Goal: Task Accomplishment & Management: Manage account settings

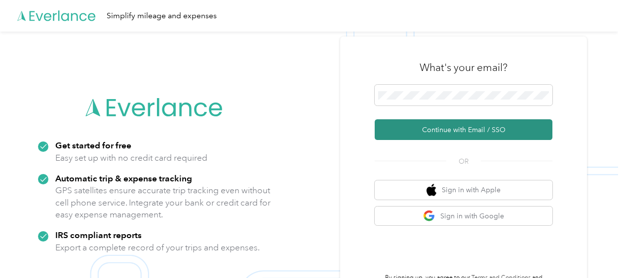
click at [434, 128] on button "Continue with Email / SSO" at bounding box center [463, 129] width 178 height 21
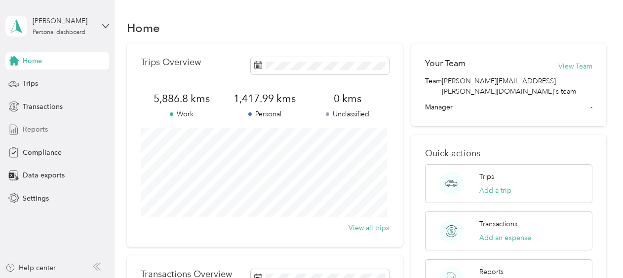
click at [41, 129] on span "Reports" at bounding box center [35, 129] width 25 height 10
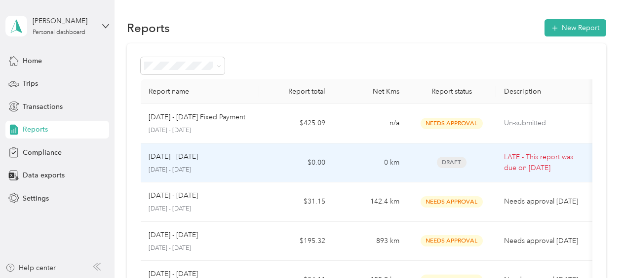
click at [451, 162] on span "Draft" at bounding box center [452, 162] width 30 height 11
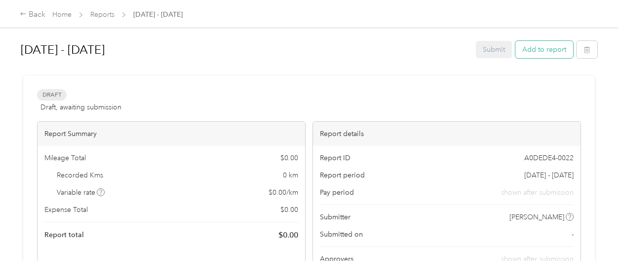
click at [538, 52] on button "Add to report" at bounding box center [544, 49] width 58 height 17
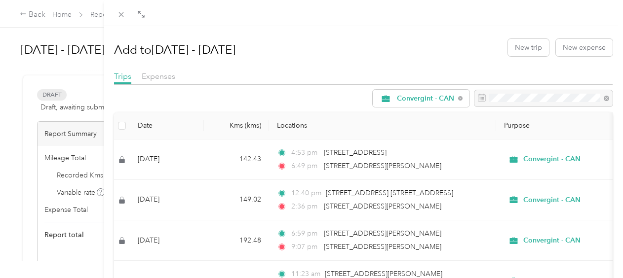
click at [50, 95] on div "Add to [DATE] - [DATE] New trip New expense Trips Expenses Convergint - CAN Dat…" at bounding box center [311, 139] width 623 height 278
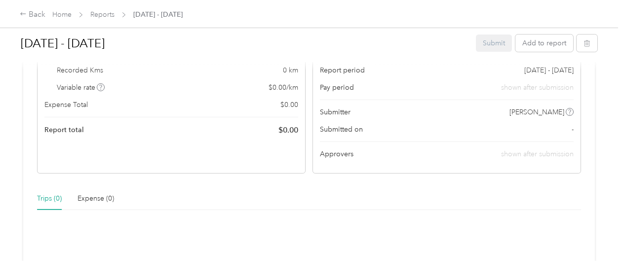
scroll to position [49, 0]
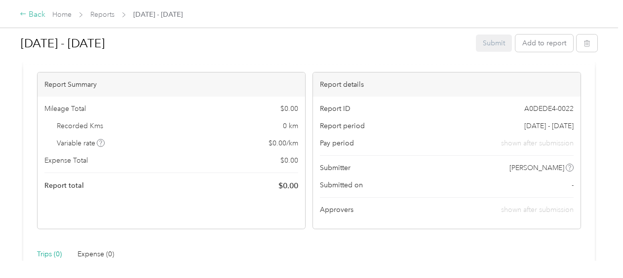
click at [21, 14] on icon at bounding box center [23, 13] width 7 height 7
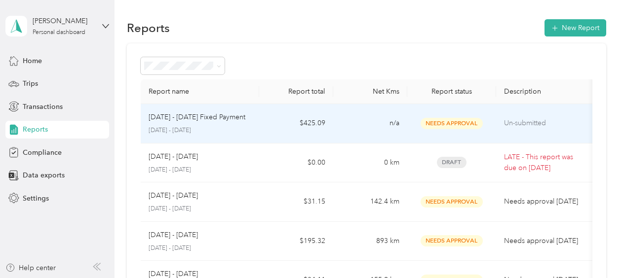
click at [453, 124] on span "Needs Approval" at bounding box center [451, 123] width 62 height 11
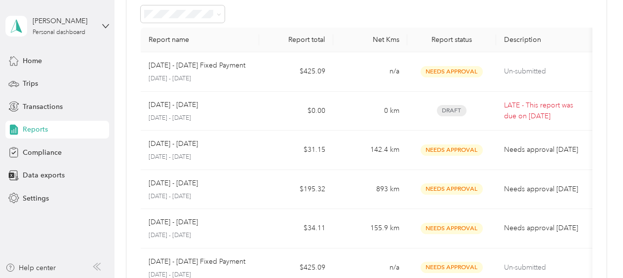
scroll to position [49, 0]
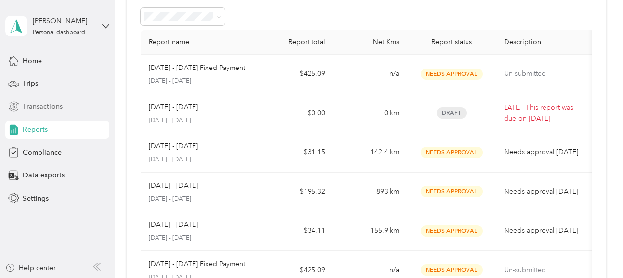
click at [41, 104] on span "Transactions" at bounding box center [43, 107] width 40 height 10
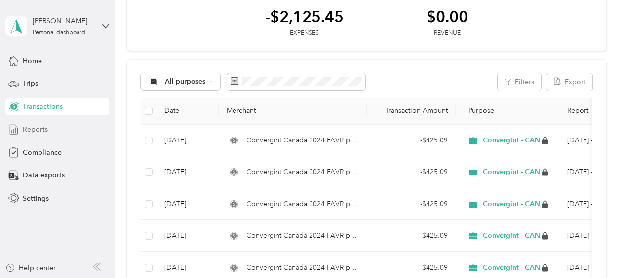
click at [31, 129] on span "Reports" at bounding box center [35, 129] width 25 height 10
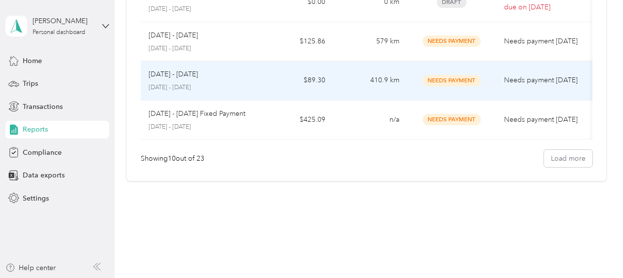
scroll to position [367, 0]
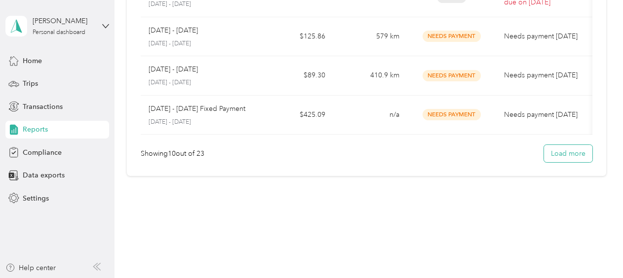
click at [555, 155] on button "Load more" at bounding box center [568, 153] width 48 height 17
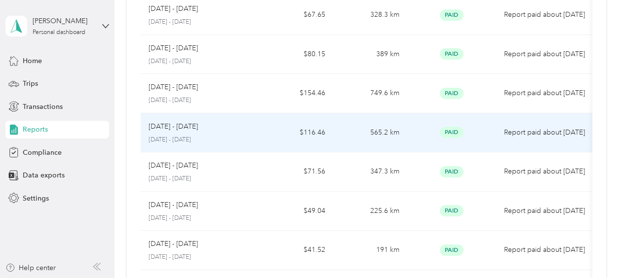
scroll to position [659, 0]
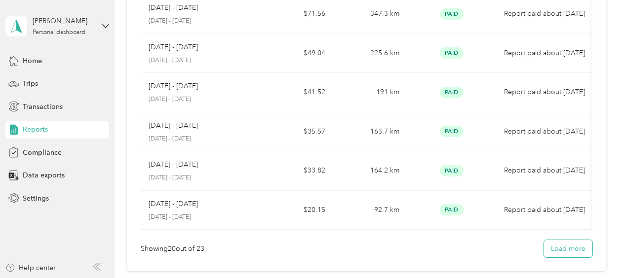
click at [558, 254] on button "Load more" at bounding box center [568, 248] width 48 height 17
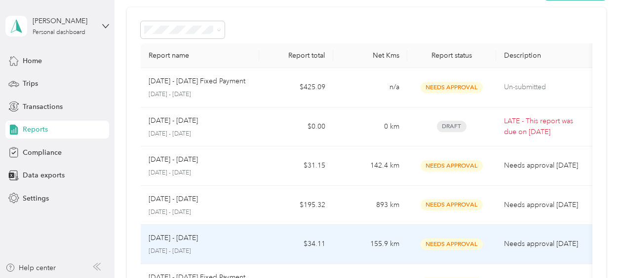
scroll to position [0, 0]
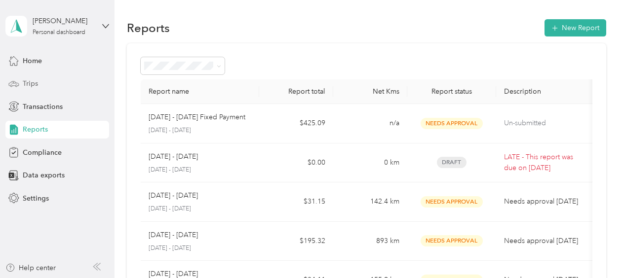
click at [31, 82] on span "Trips" at bounding box center [30, 83] width 15 height 10
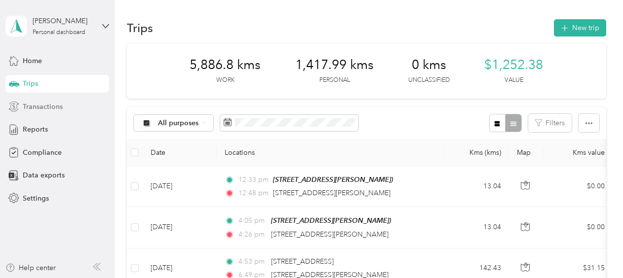
click at [45, 107] on span "Transactions" at bounding box center [43, 107] width 40 height 10
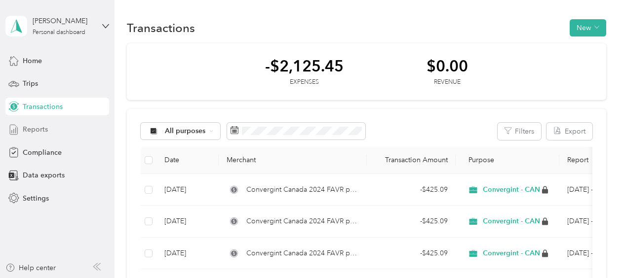
click at [40, 127] on span "Reports" at bounding box center [35, 129] width 25 height 10
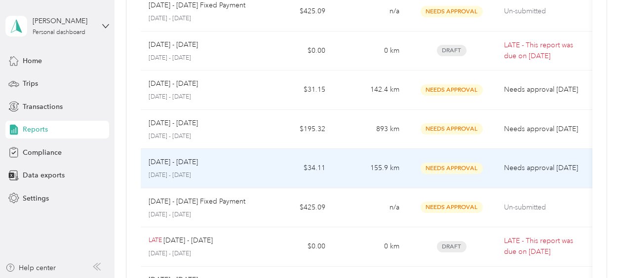
scroll to position [49, 0]
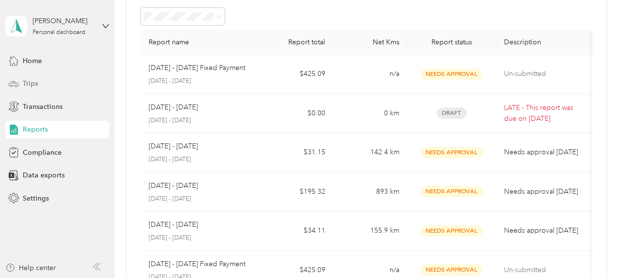
click at [31, 82] on span "Trips" at bounding box center [30, 83] width 15 height 10
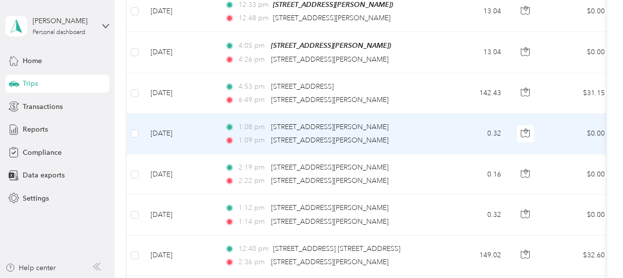
scroll to position [197, 0]
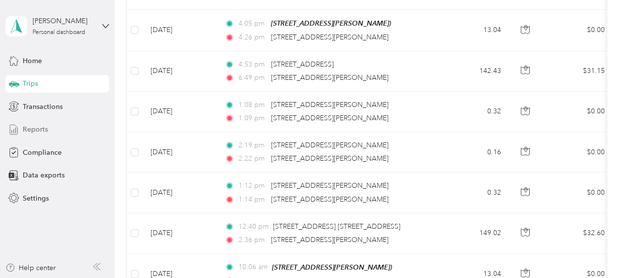
click at [43, 130] on span "Reports" at bounding box center [35, 129] width 25 height 10
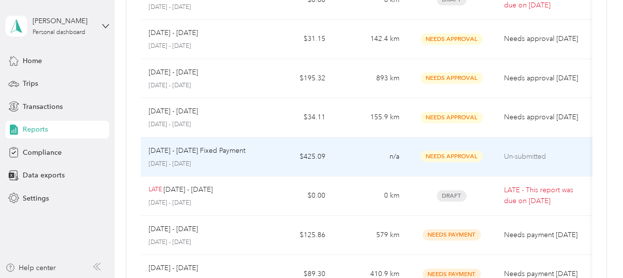
scroll to position [148, 0]
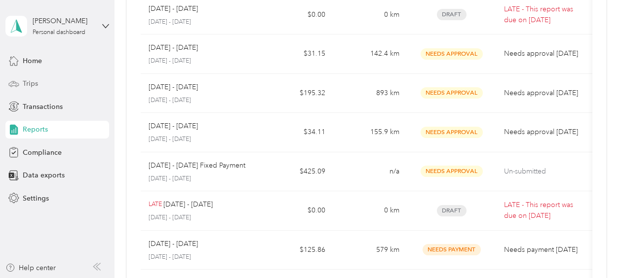
click at [27, 83] on span "Trips" at bounding box center [30, 83] width 15 height 10
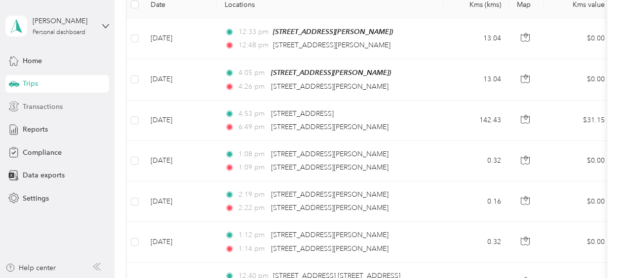
click at [56, 107] on span "Transactions" at bounding box center [43, 107] width 40 height 10
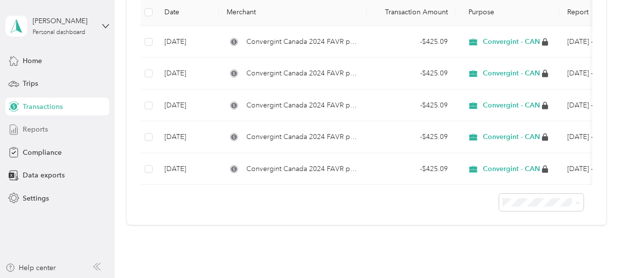
click at [51, 130] on div "Reports" at bounding box center [57, 130] width 104 height 18
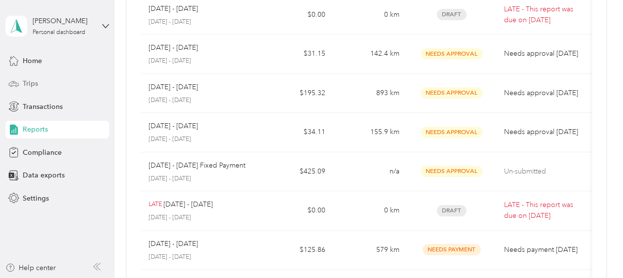
click at [39, 82] on div "Trips" at bounding box center [57, 84] width 104 height 18
